Goal: Task Accomplishment & Management: Manage account settings

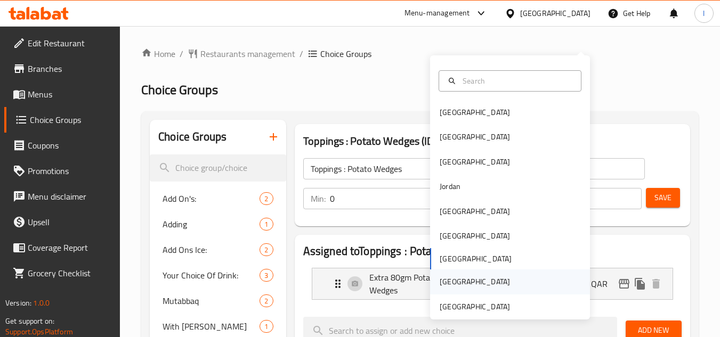
scroll to position [28, 0]
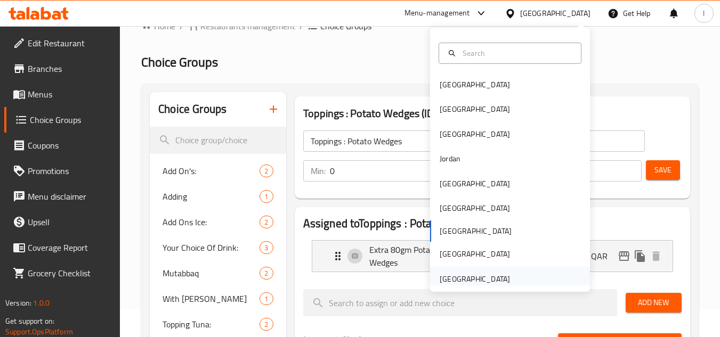
click at [474, 279] on div "[GEOGRAPHIC_DATA]" at bounding box center [475, 279] width 70 height 12
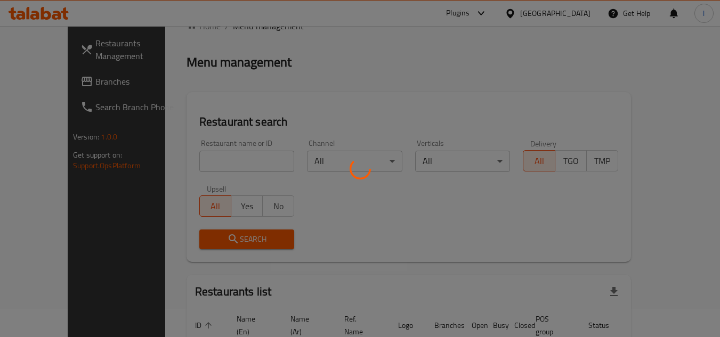
click at [55, 85] on div at bounding box center [360, 168] width 720 height 337
click at [53, 85] on div at bounding box center [360, 168] width 720 height 337
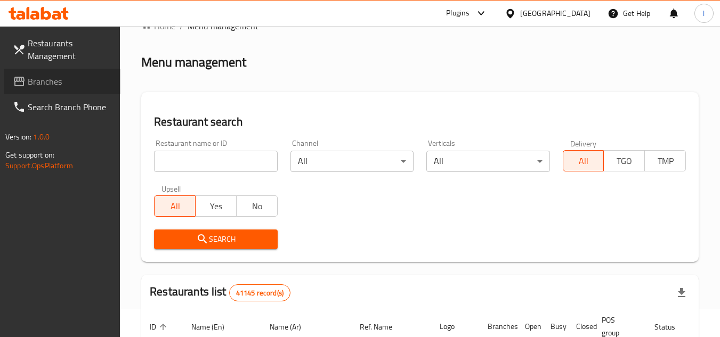
drag, startPoint x: 53, startPoint y: 85, endPoint x: 18, endPoint y: 127, distance: 55.2
click at [53, 85] on span "Branches" at bounding box center [70, 81] width 84 height 13
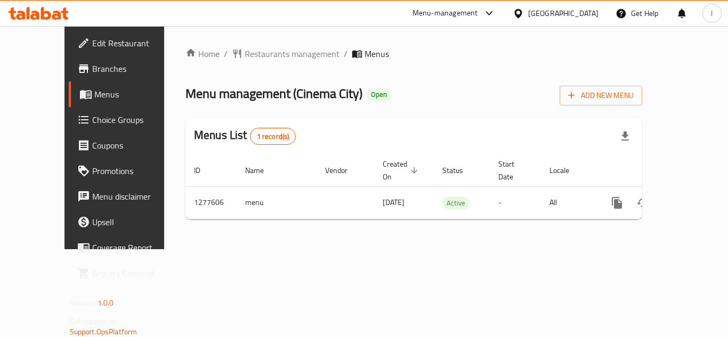
click at [92, 121] on span "Choice Groups" at bounding box center [134, 119] width 85 height 13
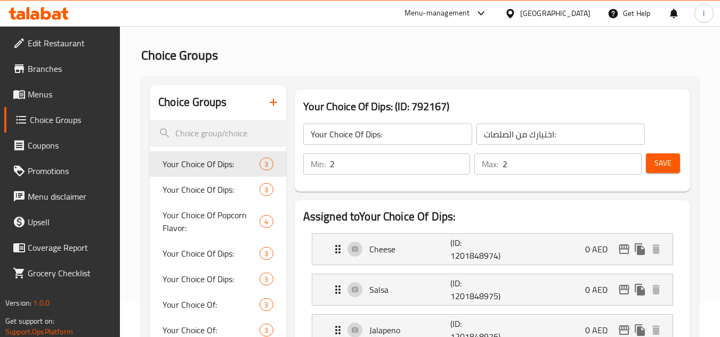
scroll to position [53, 0]
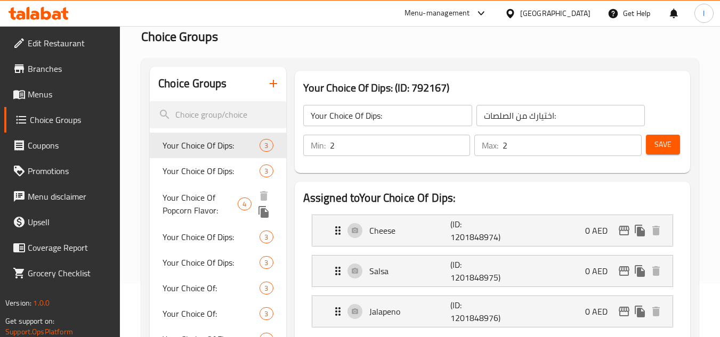
click at [178, 204] on span "Your Choice Of Popcorn Flavor:" at bounding box center [200, 204] width 75 height 26
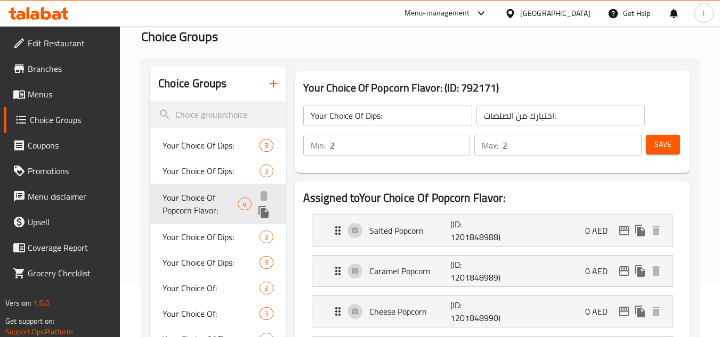
type input "Your Choice Of Popcorn Flavor:"
type input "إختيارك من نكهة الفشار:"
type input "1"
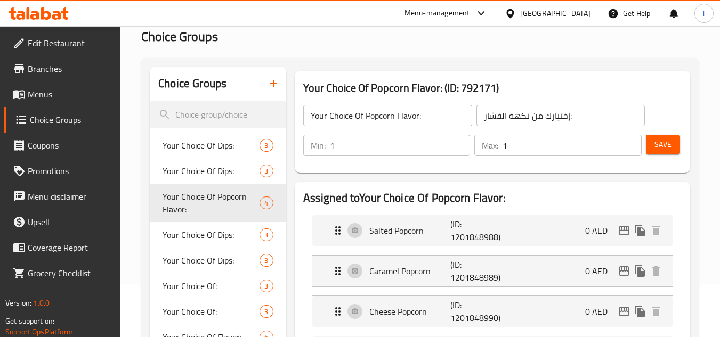
click at [166, 231] on span "Your Choice Of Dips:" at bounding box center [211, 235] width 97 height 13
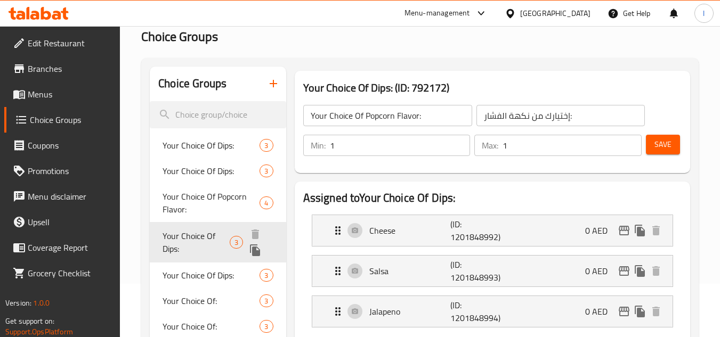
type input "Your Choice Of Dips:"
type input "إختيارك من الصلصة:"
type input "2"
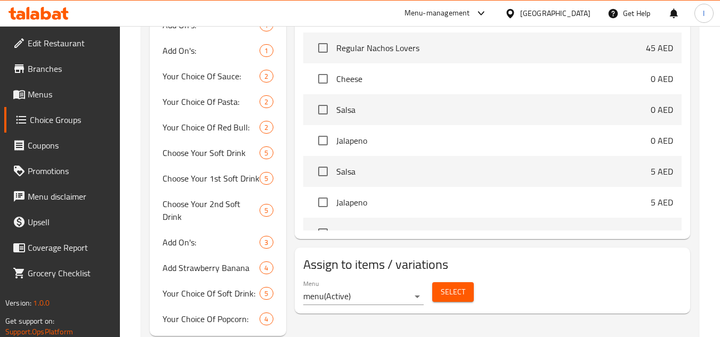
scroll to position [471, 0]
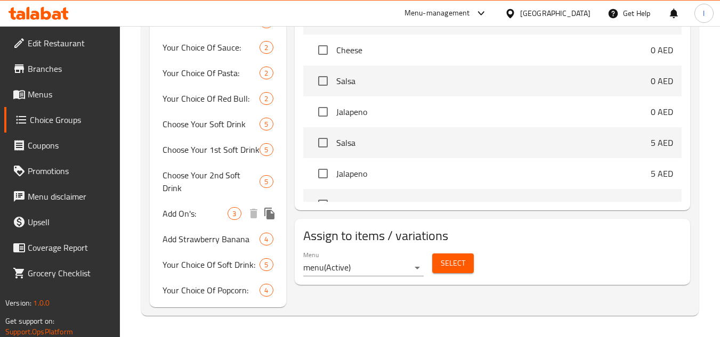
click at [185, 214] on span "Add On's:" at bounding box center [195, 213] width 65 height 13
type input "Add On's:"
type input "الإضافات:"
type input "0"
type input "3"
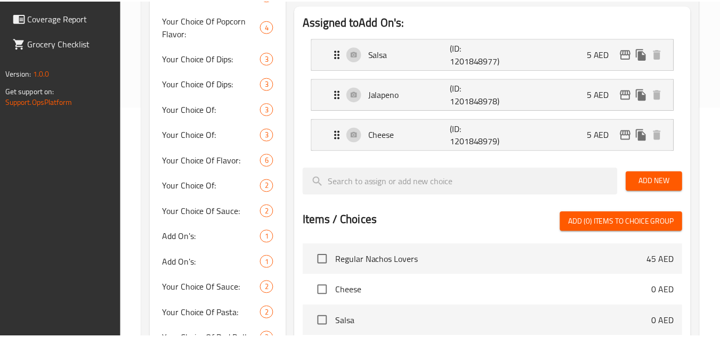
scroll to position [458, 0]
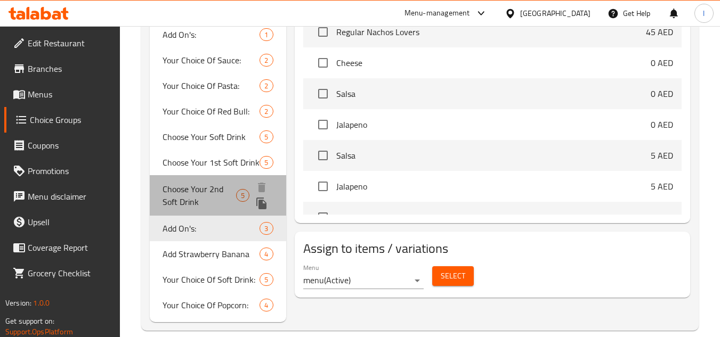
click at [180, 190] on span "Choose Your 2nd Soft Drink" at bounding box center [200, 196] width 74 height 26
type input "Choose Your 2nd Soft Drink"
type input "اختر مشروبك الغازي الثاني"
type input "1"
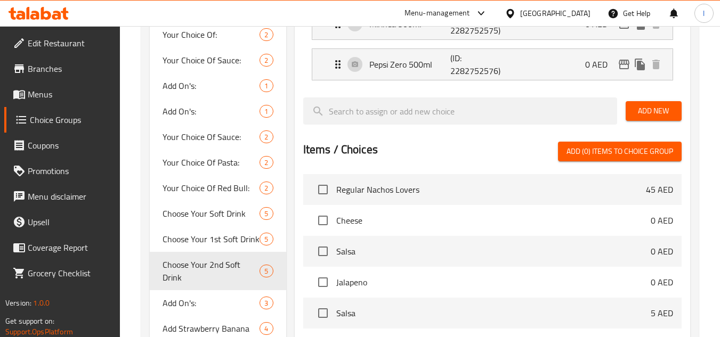
scroll to position [427, 0]
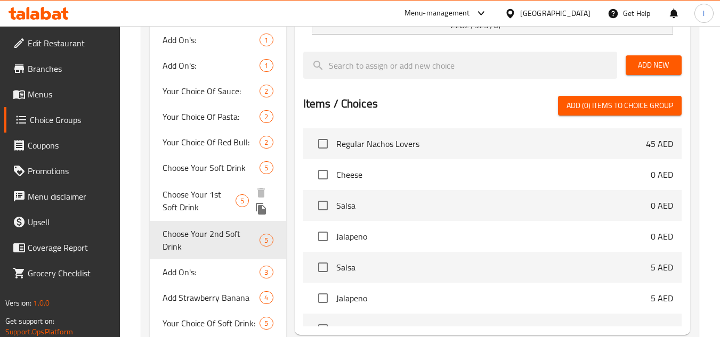
click at [184, 195] on span "Choose Your 1st Soft Drink" at bounding box center [199, 201] width 73 height 26
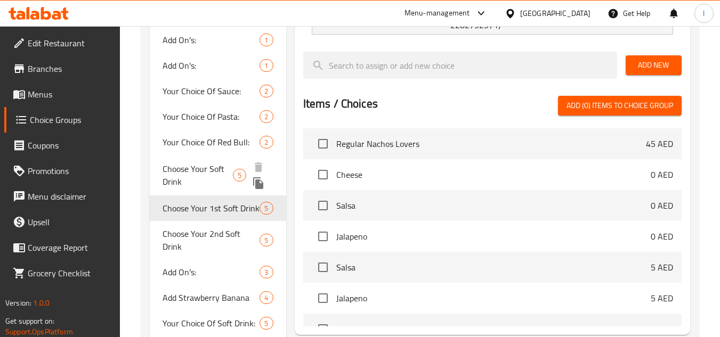
type input "Choose Your 1st Soft Drink"
type input "اختر مشروبك الغازي الأول"
type input "1"
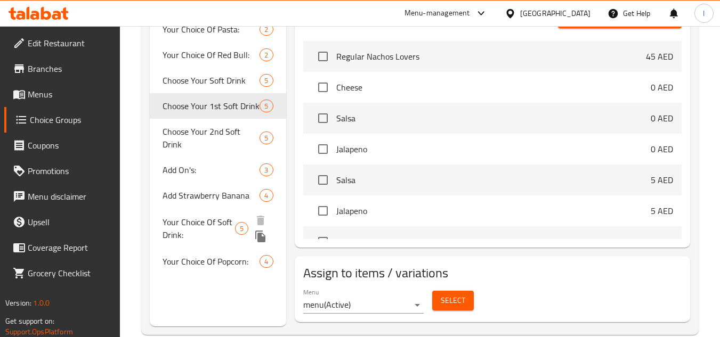
scroll to position [481, 0]
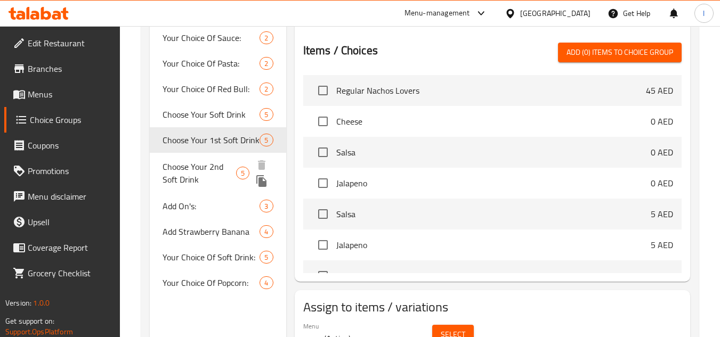
click at [176, 180] on span "Choose Your 2nd Soft Drink" at bounding box center [200, 173] width 74 height 26
type input "Choose Your 2nd Soft Drink"
type input "اختر مشروبك الغازي الثاني"
type input "0"
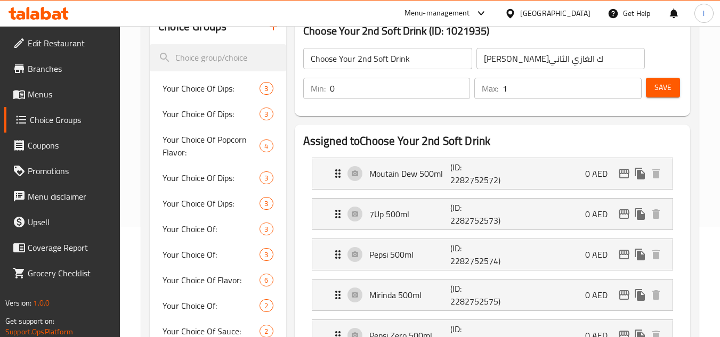
scroll to position [108, 0]
